Goal: Transaction & Acquisition: Purchase product/service

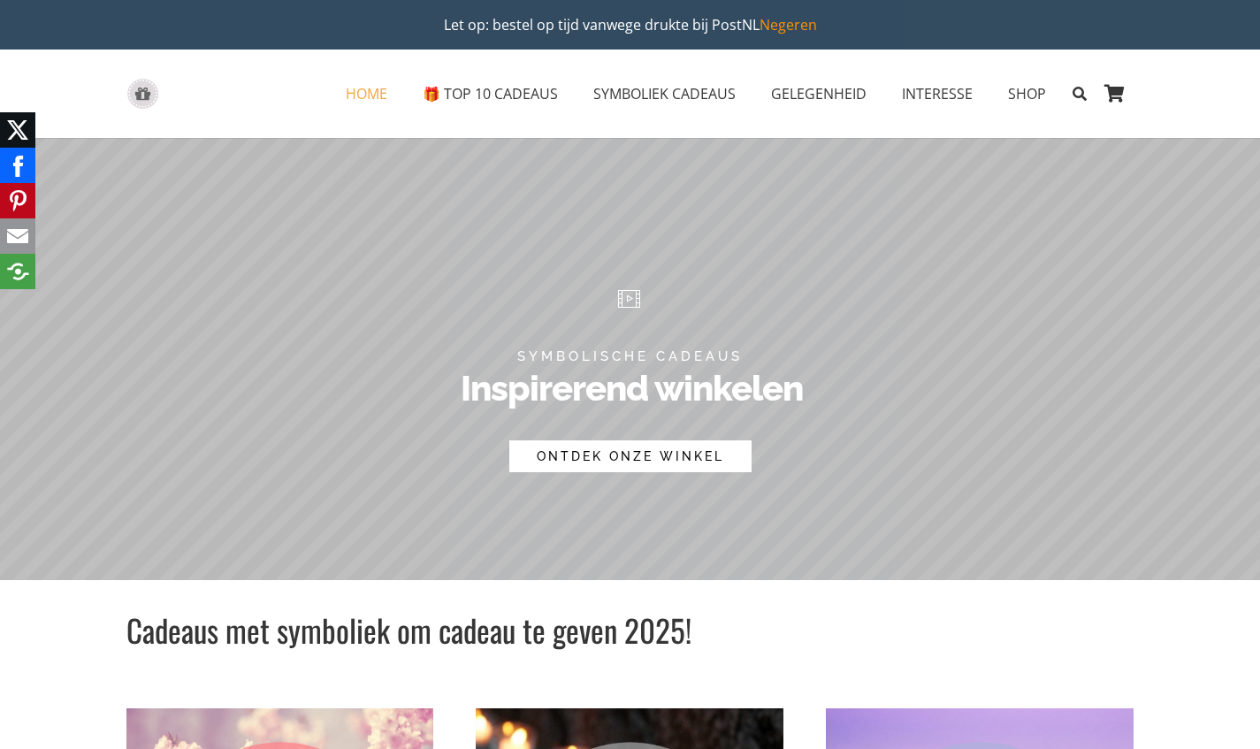
click at [617, 451] on rs-layer "ONTDEK ONZE WINKEL" at bounding box center [630, 456] width 242 height 32
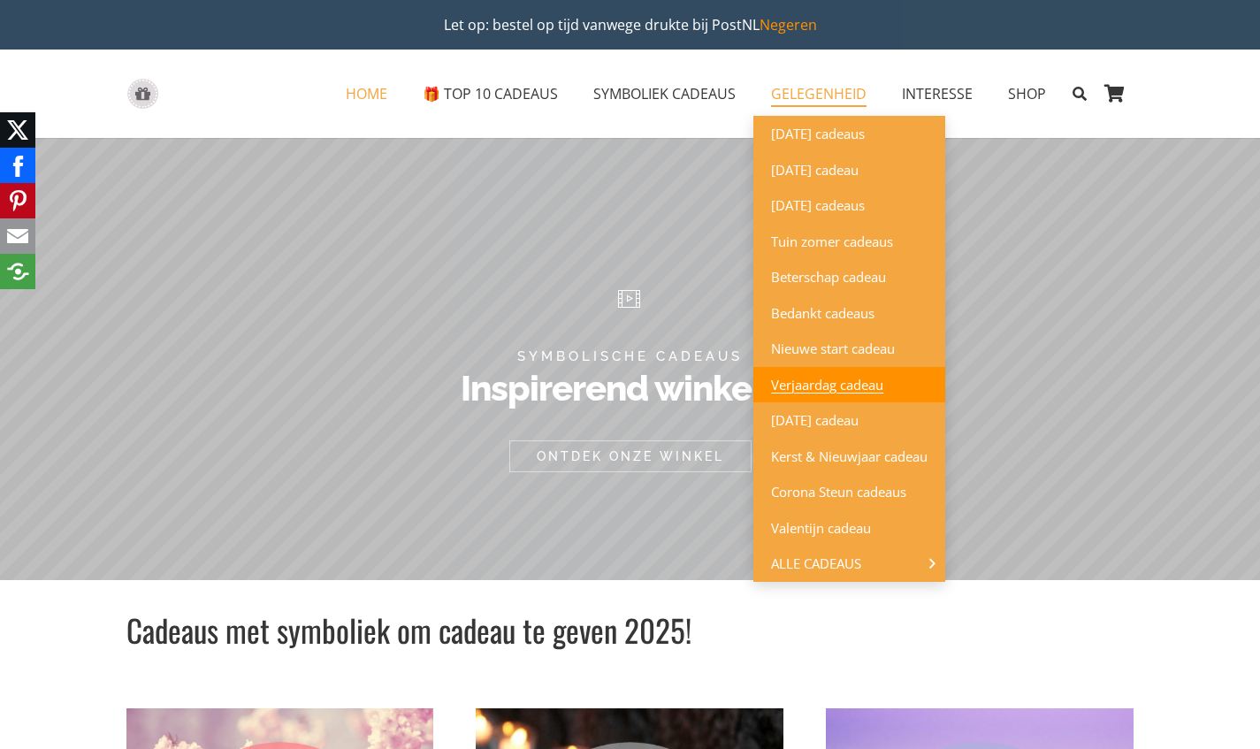
click at [791, 384] on span "Verjaardag cadeau" at bounding box center [827, 385] width 112 height 18
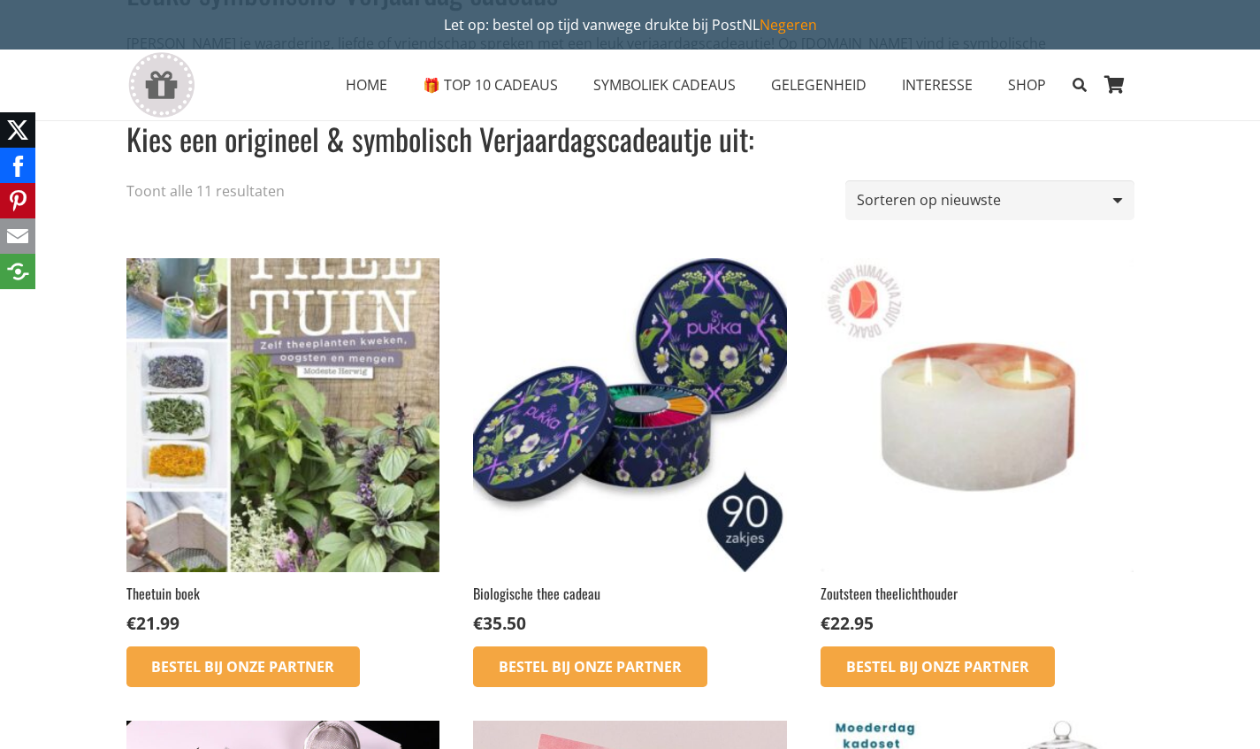
scroll to position [192, 0]
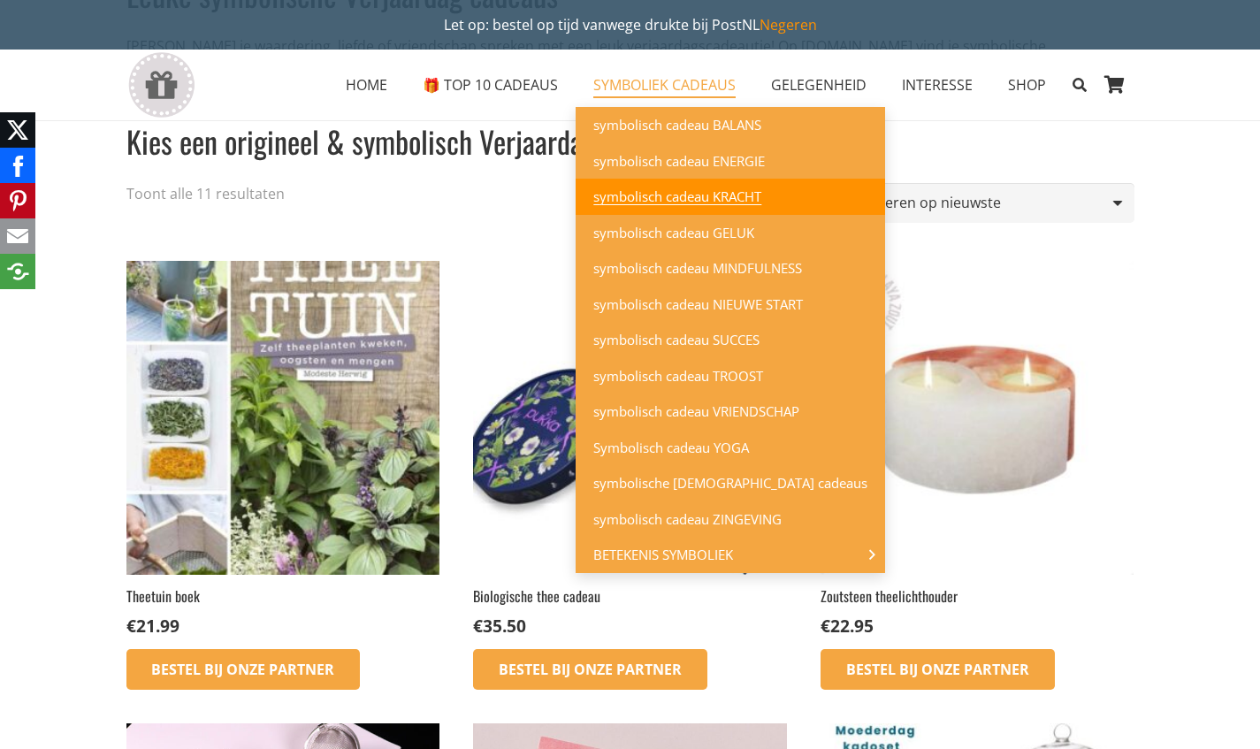
click at [619, 195] on span "symbolisch cadeau KRACHT" at bounding box center [678, 197] width 168 height 18
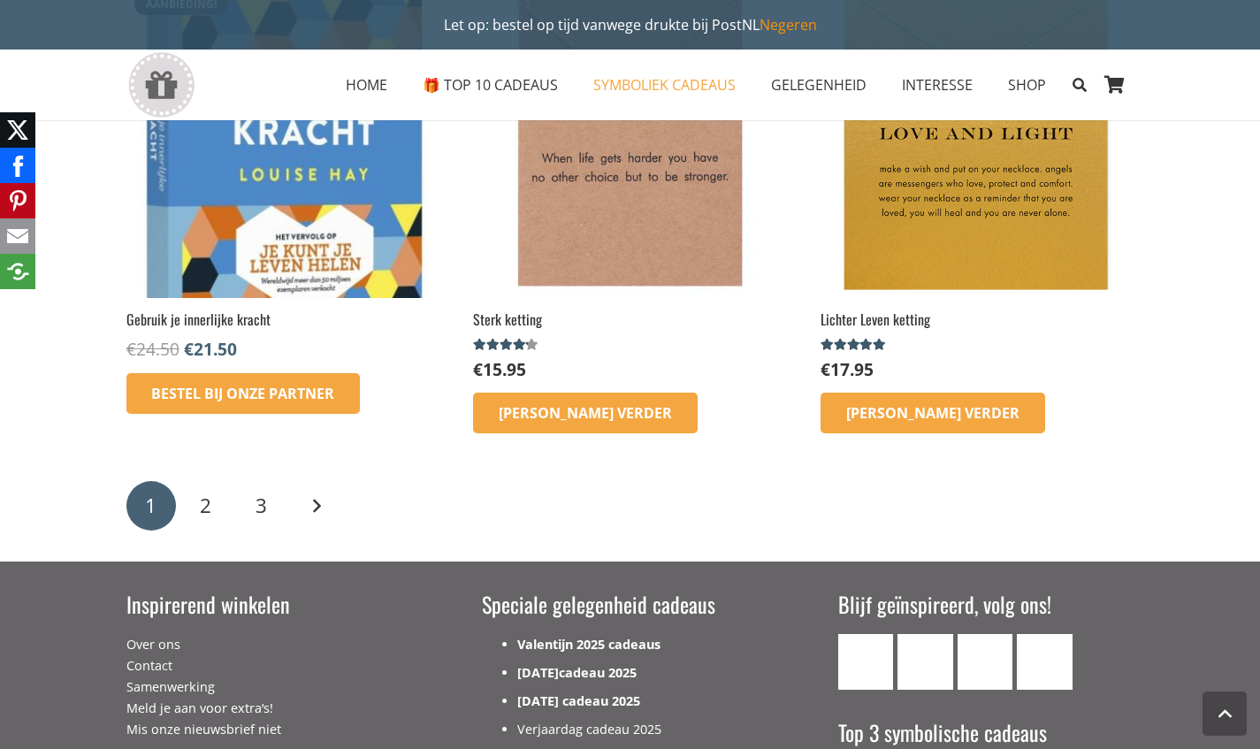
scroll to position [2823, 0]
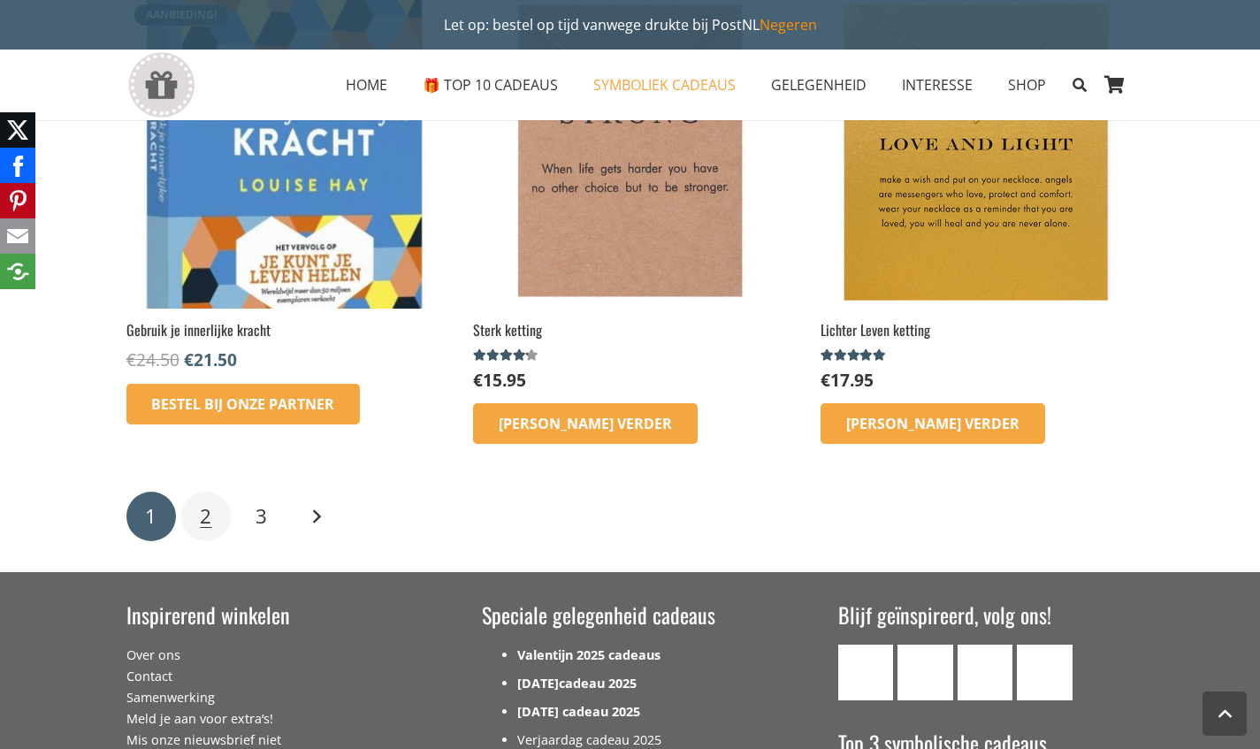
click at [197, 521] on link "2" at bounding box center [206, 517] width 50 height 50
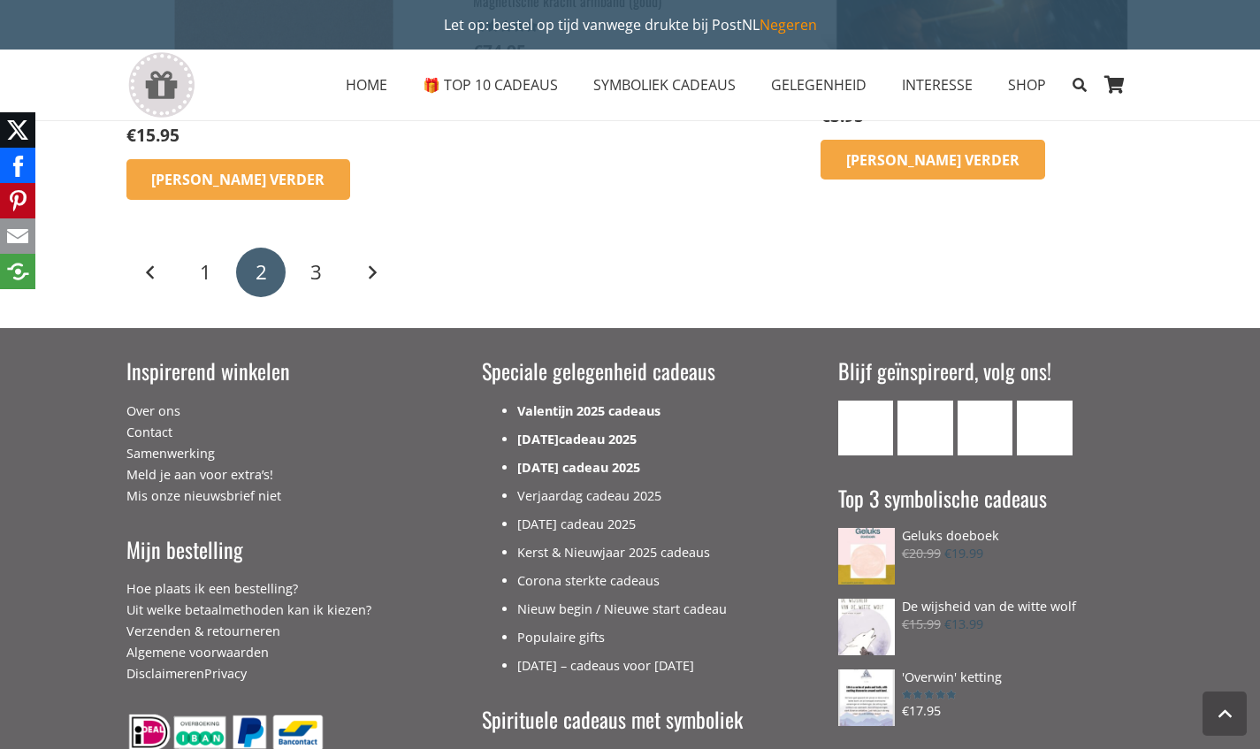
scroll to position [2483, 0]
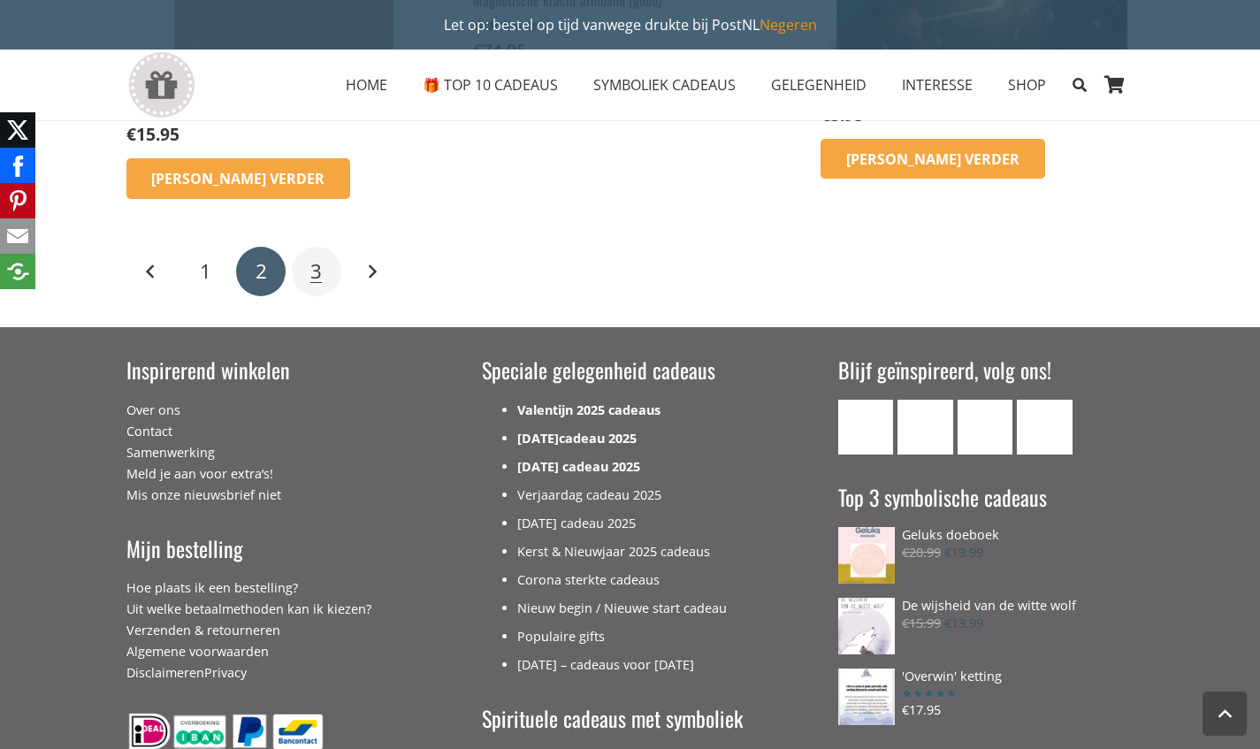
click at [309, 279] on link "3" at bounding box center [317, 272] width 50 height 50
